Goal: Task Accomplishment & Management: Use online tool/utility

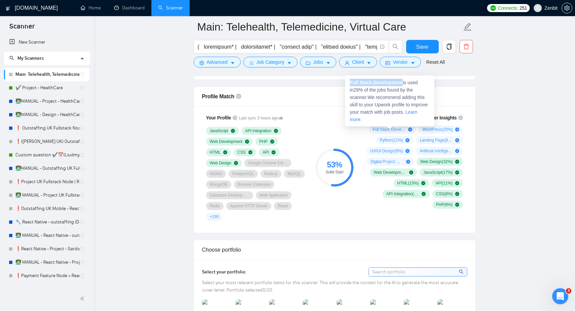
drag, startPoint x: 350, startPoint y: 81, endPoint x: 405, endPoint y: 80, distance: 54.7
click at [405, 80] on span "Full Stack Development is used in 29 % of the jobs found by the scanner. We rec…" at bounding box center [389, 101] width 78 height 42
copy strong "Full Stack Development"
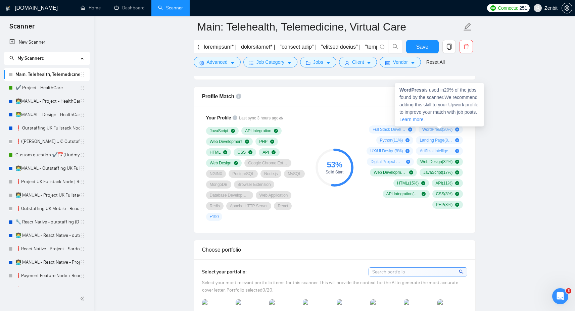
click at [410, 87] on strong "WordPress" at bounding box center [412, 89] width 25 height 5
copy strong "WordPress"
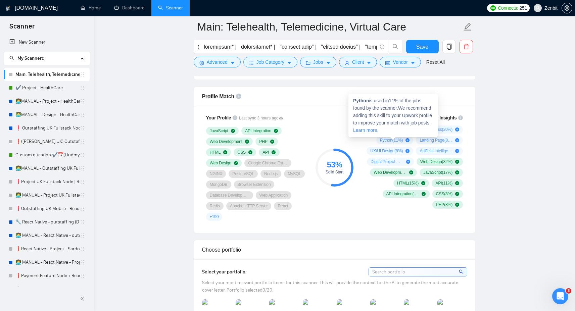
click at [363, 101] on strong "Python" at bounding box center [361, 100] width 16 height 5
click at [359, 101] on strong "Python" at bounding box center [361, 100] width 16 height 5
copy strong "WordPress"
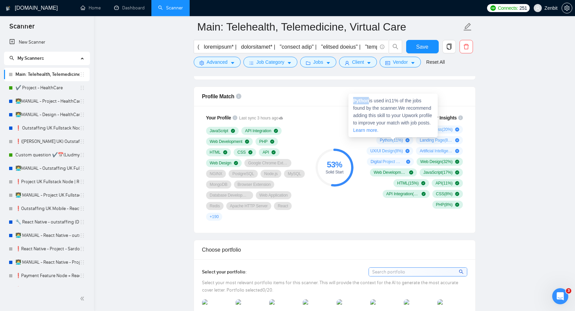
copy strong "Python"
click at [380, 138] on span "Python ( 11 %)" at bounding box center [391, 140] width 23 height 5
click at [361, 99] on strong "Python" at bounding box center [361, 100] width 16 height 5
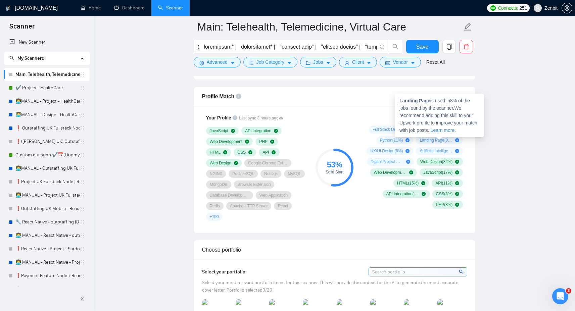
drag, startPoint x: 401, startPoint y: 100, endPoint x: 428, endPoint y: 100, distance: 27.5
click at [428, 100] on strong "Landing Page" at bounding box center [415, 100] width 31 height 5
click at [430, 100] on strong "Landing Page" at bounding box center [415, 100] width 31 height 5
drag, startPoint x: 430, startPoint y: 100, endPoint x: 400, endPoint y: 99, distance: 30.6
click at [400, 99] on strong "Landing Page" at bounding box center [415, 100] width 31 height 5
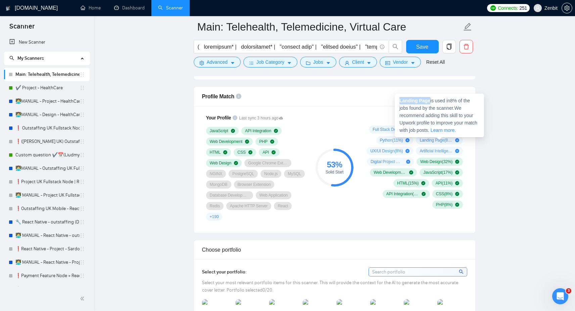
copy strong "Landing Page"
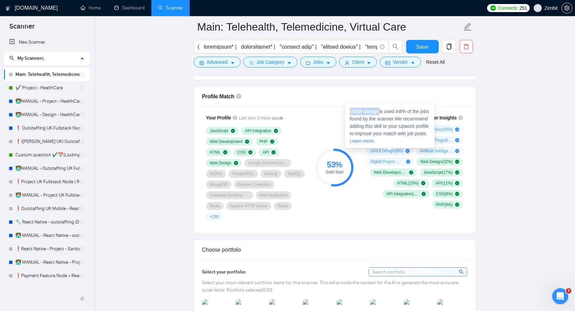
drag, startPoint x: 351, startPoint y: 111, endPoint x: 380, endPoint y: 111, distance: 29.5
click at [380, 111] on span "UX/UI Design is used in 8 % of the jobs found by the scanner. We recommend addi…" at bounding box center [389, 126] width 79 height 35
copy strong "UX/UI Design"
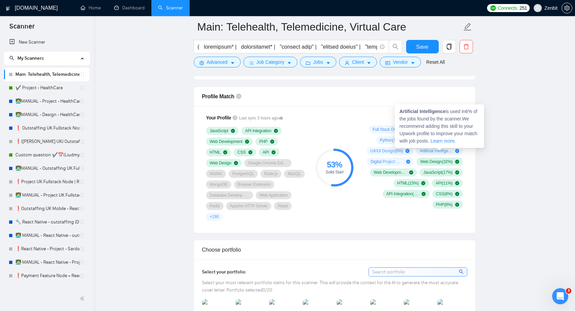
drag, startPoint x: 400, startPoint y: 110, endPoint x: 444, endPoint y: 111, distance: 44.3
click at [444, 111] on strong "Artificial Intelligence" at bounding box center [423, 111] width 46 height 5
click at [449, 111] on span "Artificial Intelligence is used in 6 % of the jobs found by the scanner. We rec…" at bounding box center [439, 126] width 78 height 35
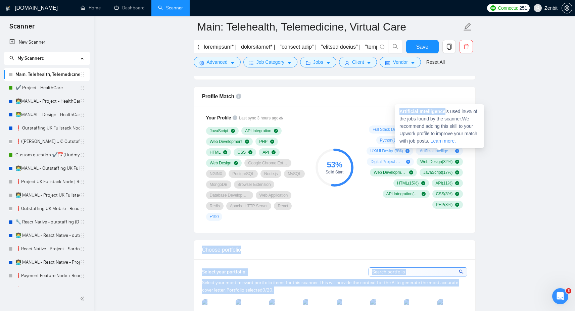
drag, startPoint x: 448, startPoint y: 112, endPoint x: 394, endPoint y: 111, distance: 54.1
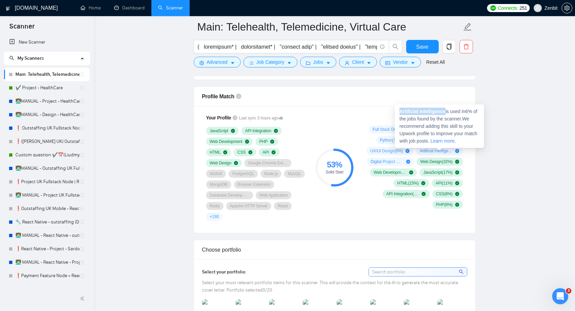
drag, startPoint x: 400, startPoint y: 111, endPoint x: 448, endPoint y: 110, distance: 47.7
click at [448, 110] on span "Artificial Intelligence is used in 6 % of the jobs found by the scanner. We rec…" at bounding box center [439, 126] width 78 height 35
copy strong "Artificial Intelligence"
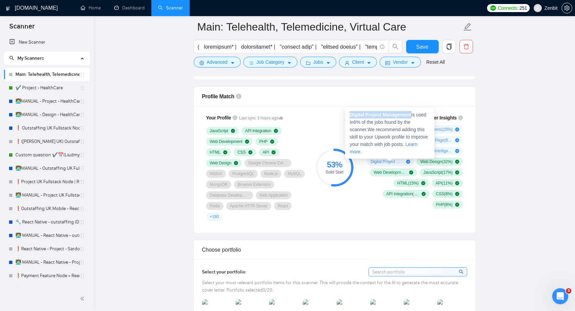
drag, startPoint x: 351, startPoint y: 115, endPoint x: 414, endPoint y: 114, distance: 63.5
click at [414, 114] on span "Digital Project Management is used in 6 % of the jobs found by the scanner. We …" at bounding box center [389, 133] width 78 height 42
copy strong "Digital Project Management"
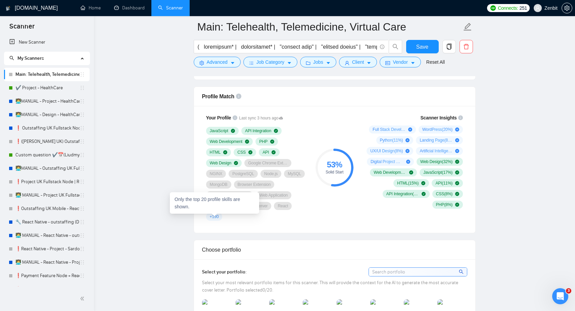
click at [214, 218] on span "+ 190" at bounding box center [214, 216] width 9 height 5
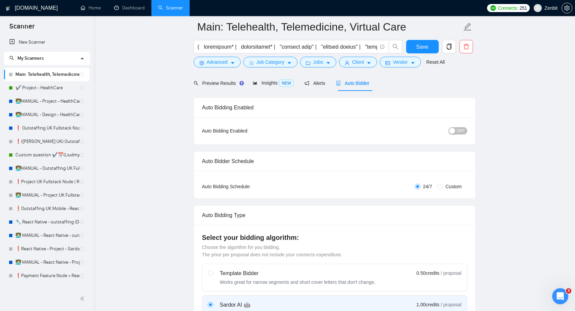
scroll to position [141, 0]
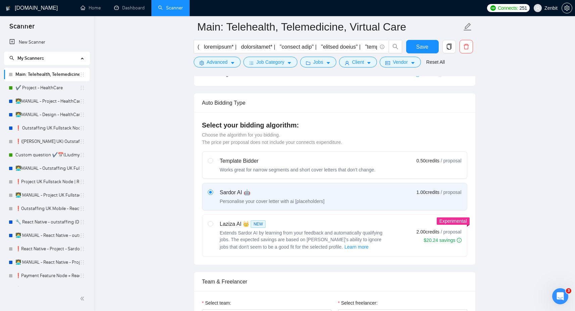
click at [283, 161] on div "Template Bidder" at bounding box center [298, 161] width 156 height 8
click at [213, 161] on input "radio" at bounding box center [210, 160] width 5 height 5
radio input "true"
radio input "false"
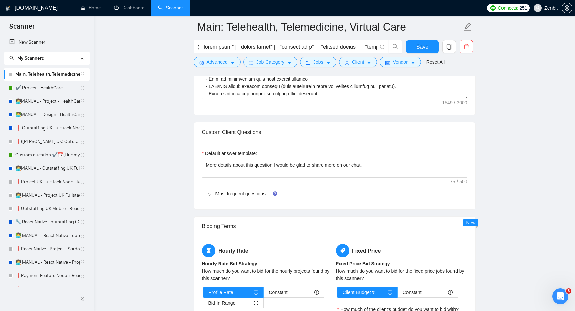
scroll to position [603, 0]
click at [235, 197] on div "Most frequent questions:" at bounding box center [334, 193] width 265 height 15
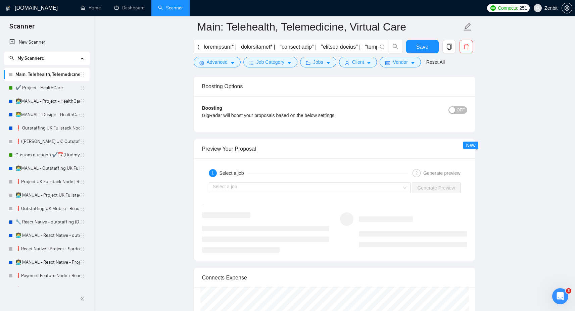
scroll to position [1628, 0]
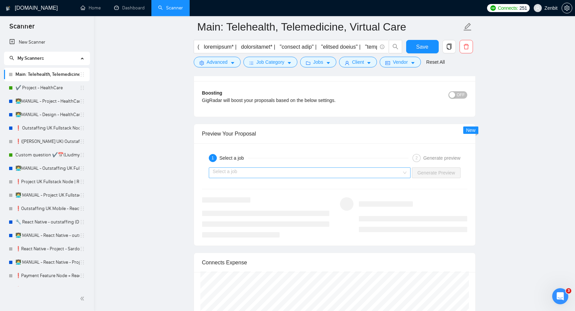
click at [241, 170] on input "search" at bounding box center [307, 173] width 189 height 10
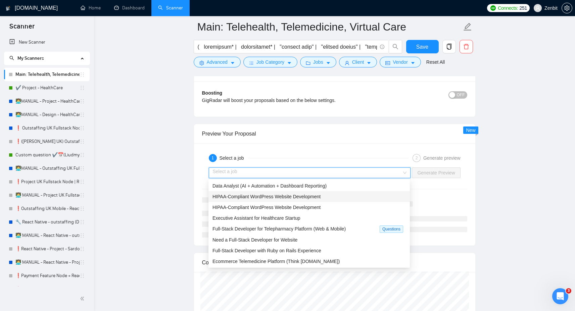
click at [234, 197] on span "HIPAA-Compliant WordPress Website Development" at bounding box center [267, 196] width 108 height 5
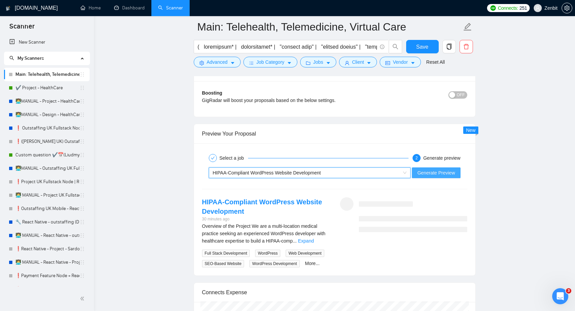
click at [433, 174] on span "Generate Preview" at bounding box center [436, 172] width 38 height 7
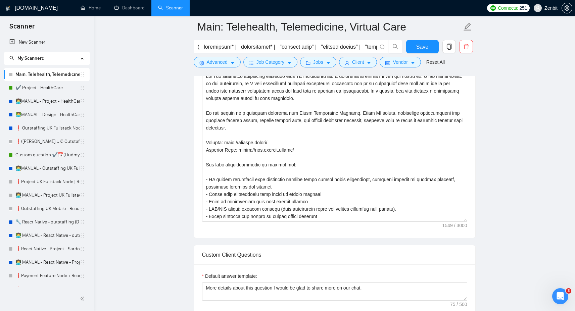
scroll to position [477, 0]
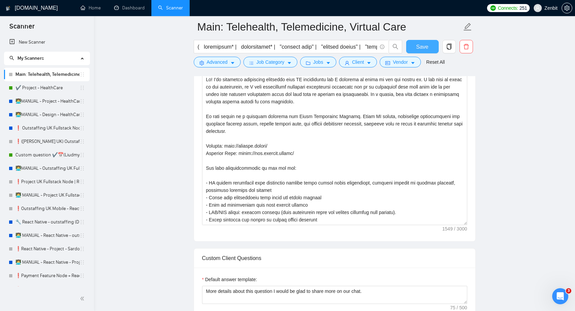
click at [421, 48] on span "Save" at bounding box center [422, 47] width 12 height 8
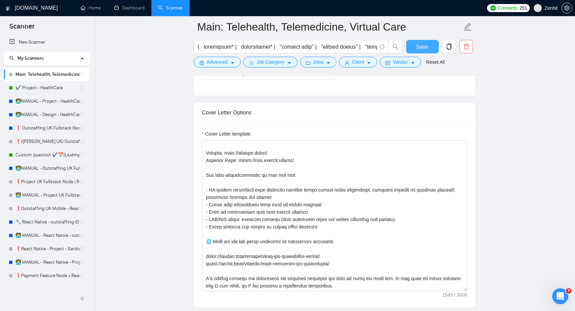
scroll to position [0, 0]
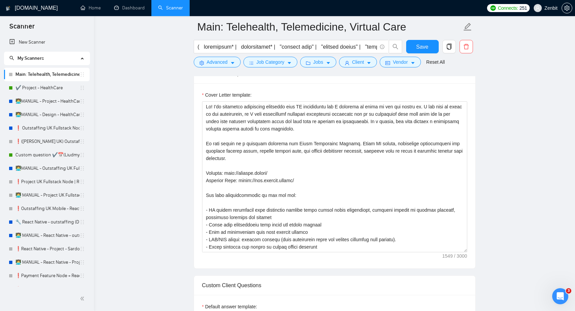
scroll to position [449, 0]
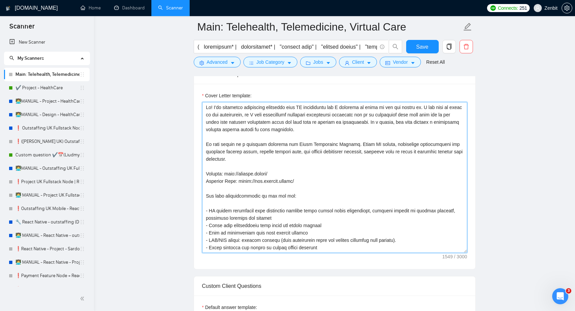
click at [241, 148] on textarea "Cover Letter template:" at bounding box center [334, 177] width 265 height 151
